Goal: Task Accomplishment & Management: Manage account settings

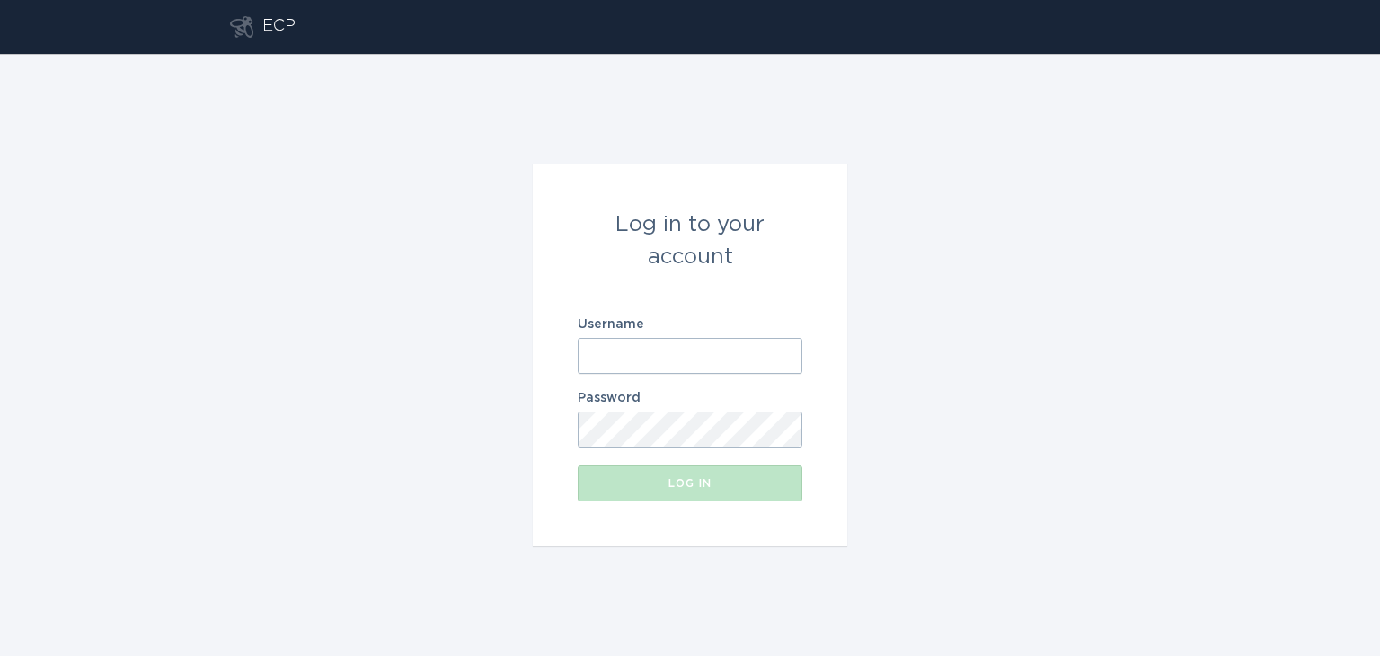
click at [672, 338] on input "Username" at bounding box center [690, 356] width 225 height 36
click at [0, 655] on com-1password-button at bounding box center [0, 656] width 0 height 0
type input "[EMAIL_ADDRESS][DOMAIN_NAME]"
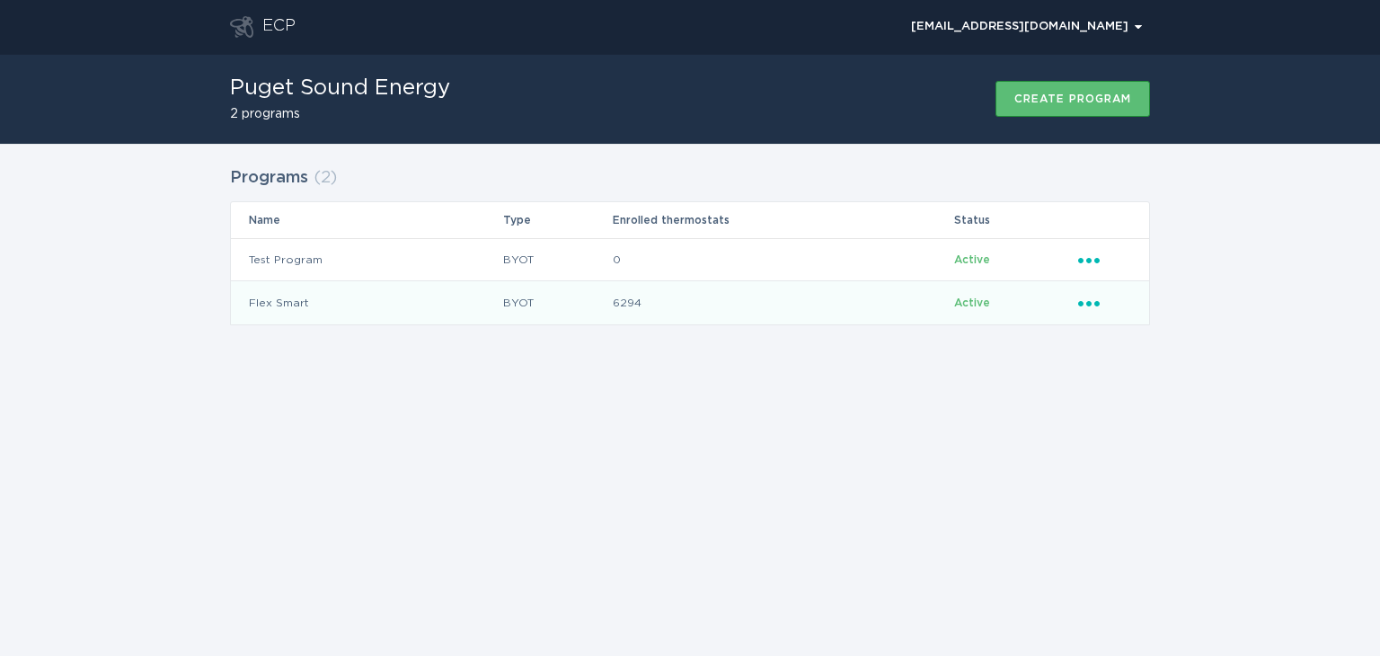
click at [1089, 305] on icon "Popover menu" at bounding box center [1089, 303] width 22 height 5
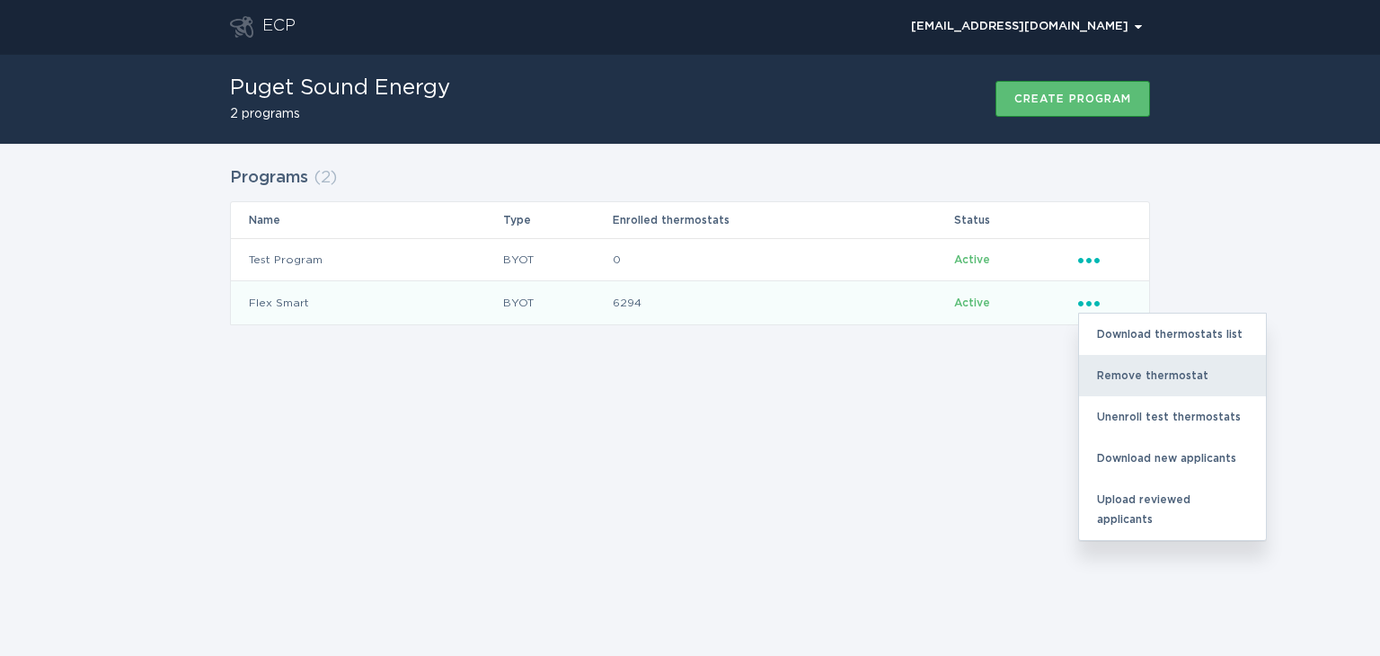
click at [1128, 367] on div "Remove thermostat" at bounding box center [1172, 375] width 187 height 41
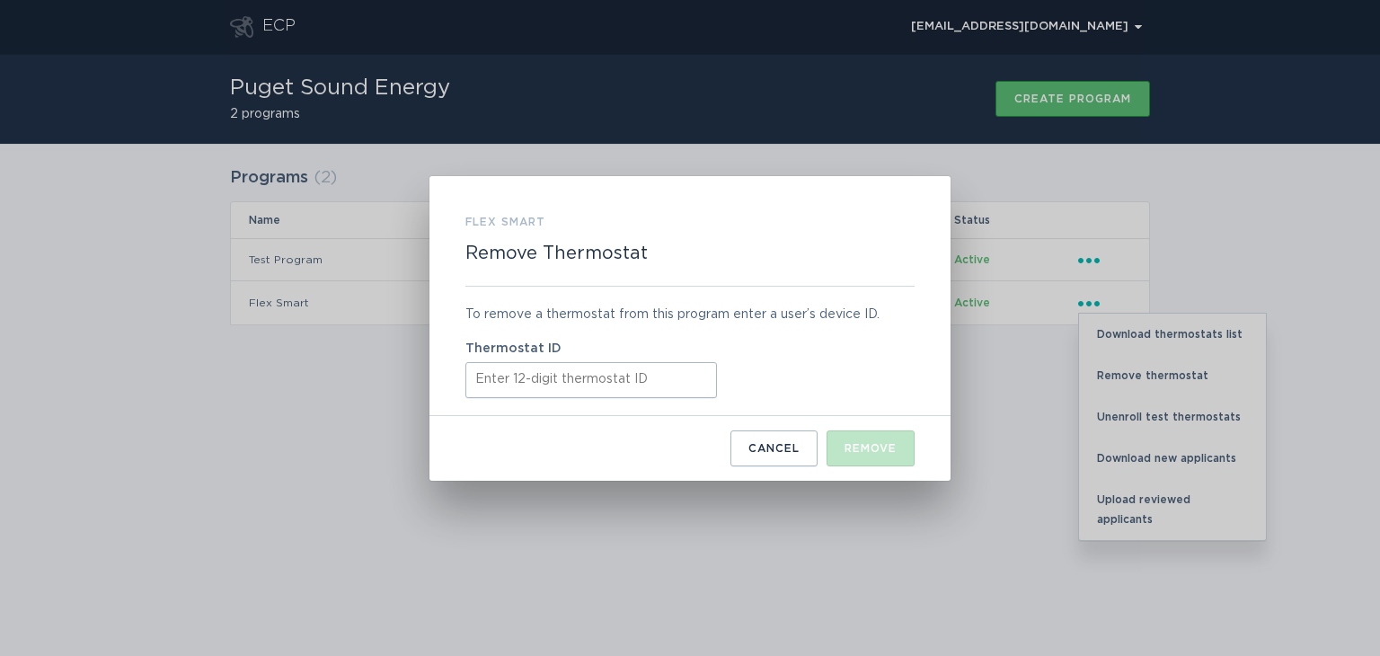
click at [538, 375] on input "Thermostat ID" at bounding box center [590, 380] width 251 height 36
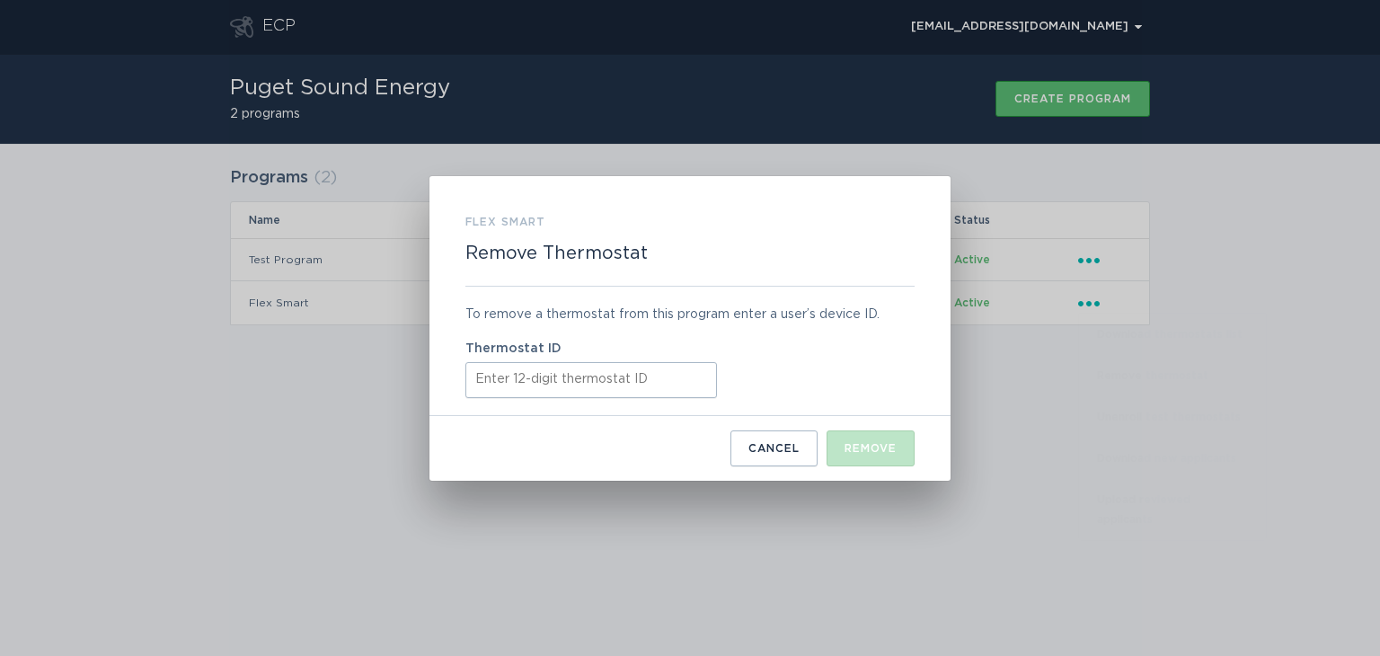
paste input "522650807281"
type input "522650807281"
click at [877, 446] on div "Remove" at bounding box center [870, 448] width 52 height 11
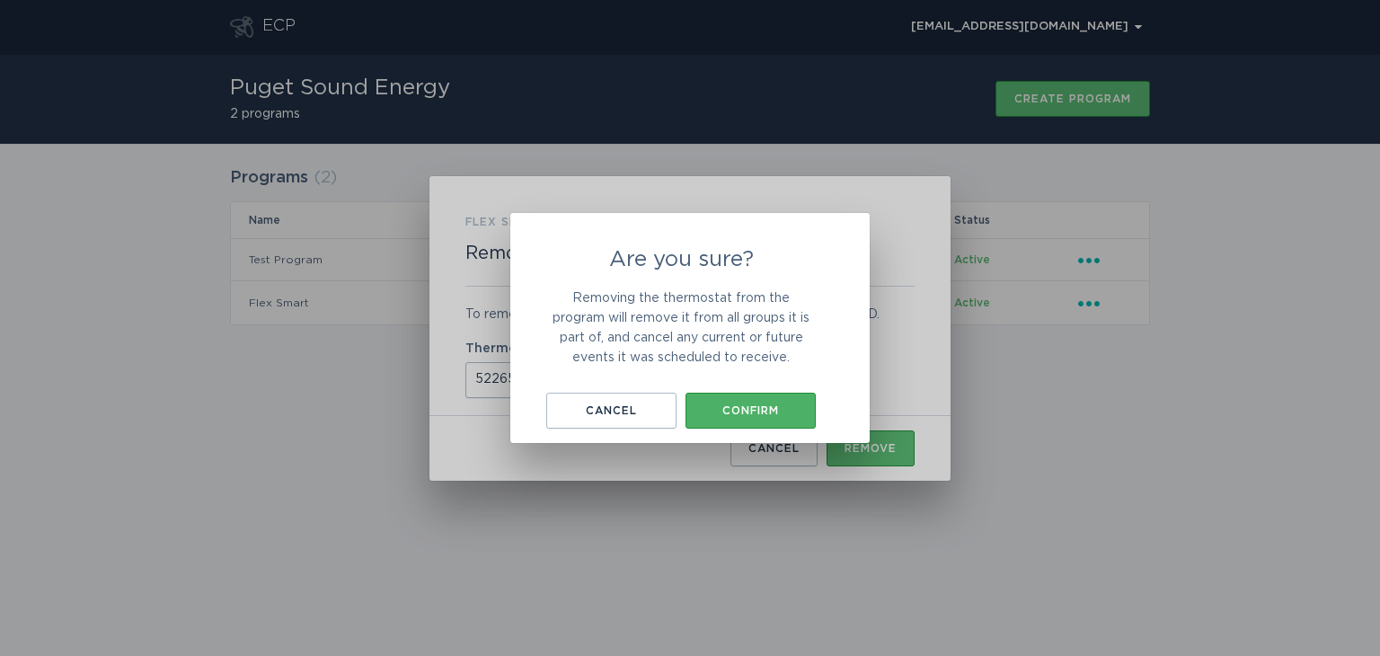
click at [719, 420] on button "Confirm" at bounding box center [750, 411] width 130 height 36
